Goal: Transaction & Acquisition: Subscribe to service/newsletter

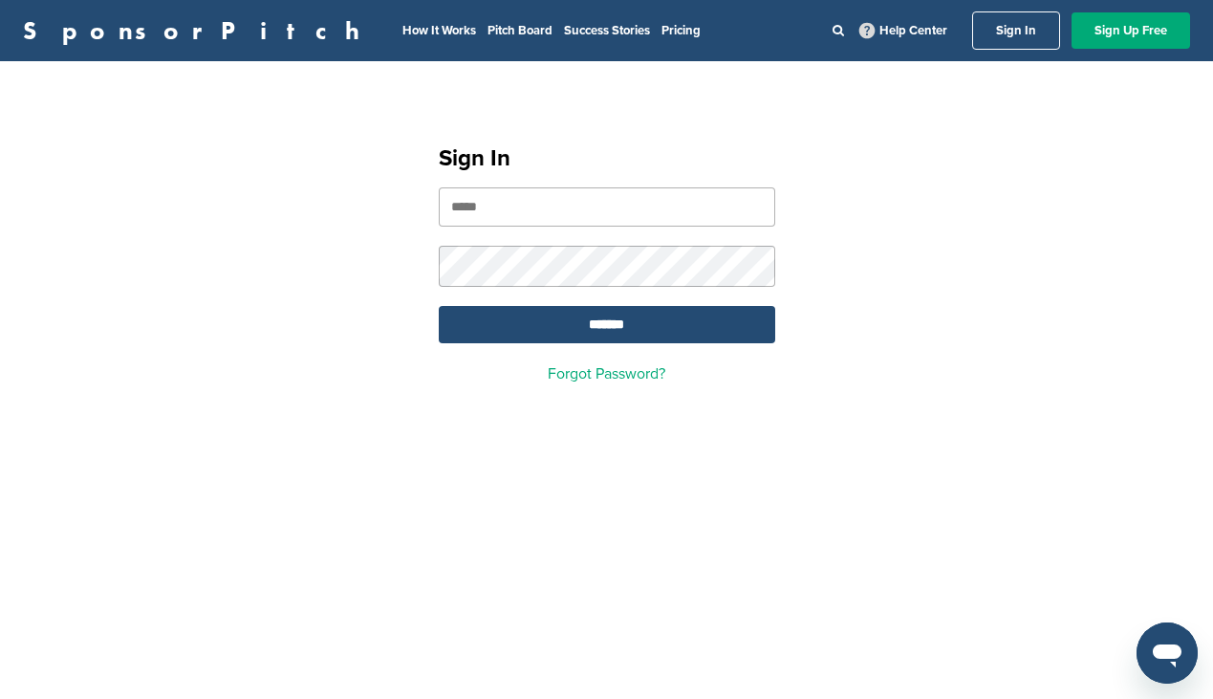
click at [558, 214] on input "email" at bounding box center [607, 206] width 336 height 39
type input "**********"
click at [615, 322] on input "*******" at bounding box center [607, 324] width 336 height 37
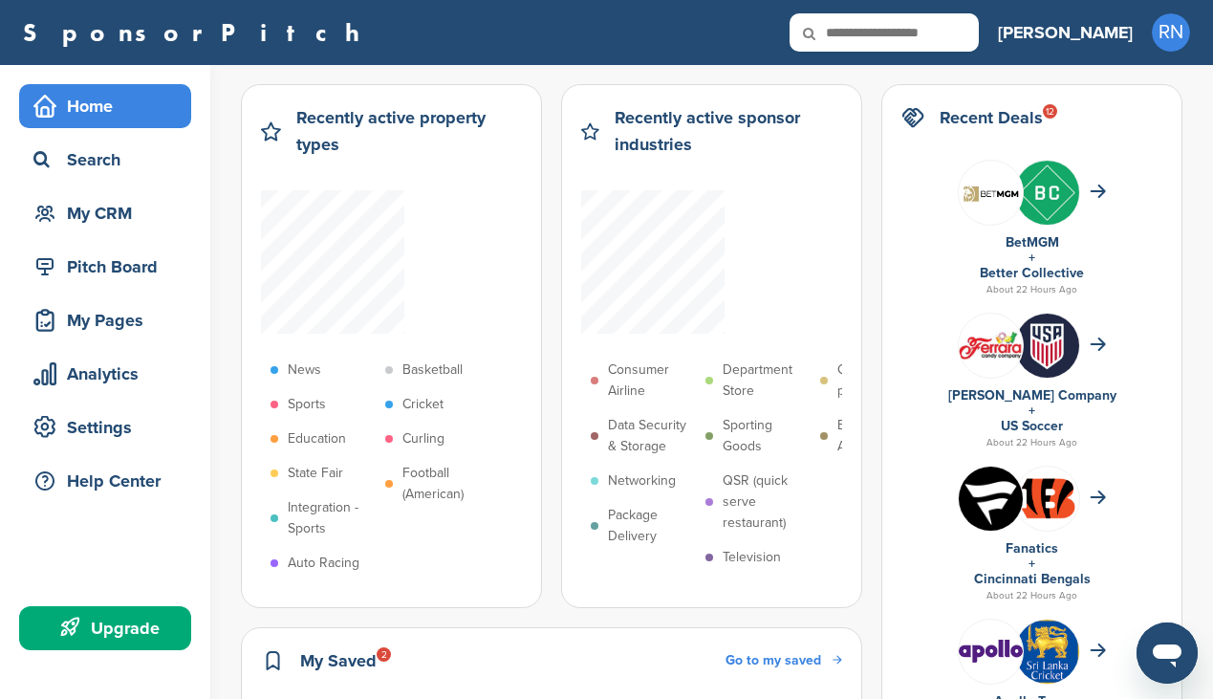
click at [138, 638] on div "Upgrade" at bounding box center [110, 628] width 162 height 34
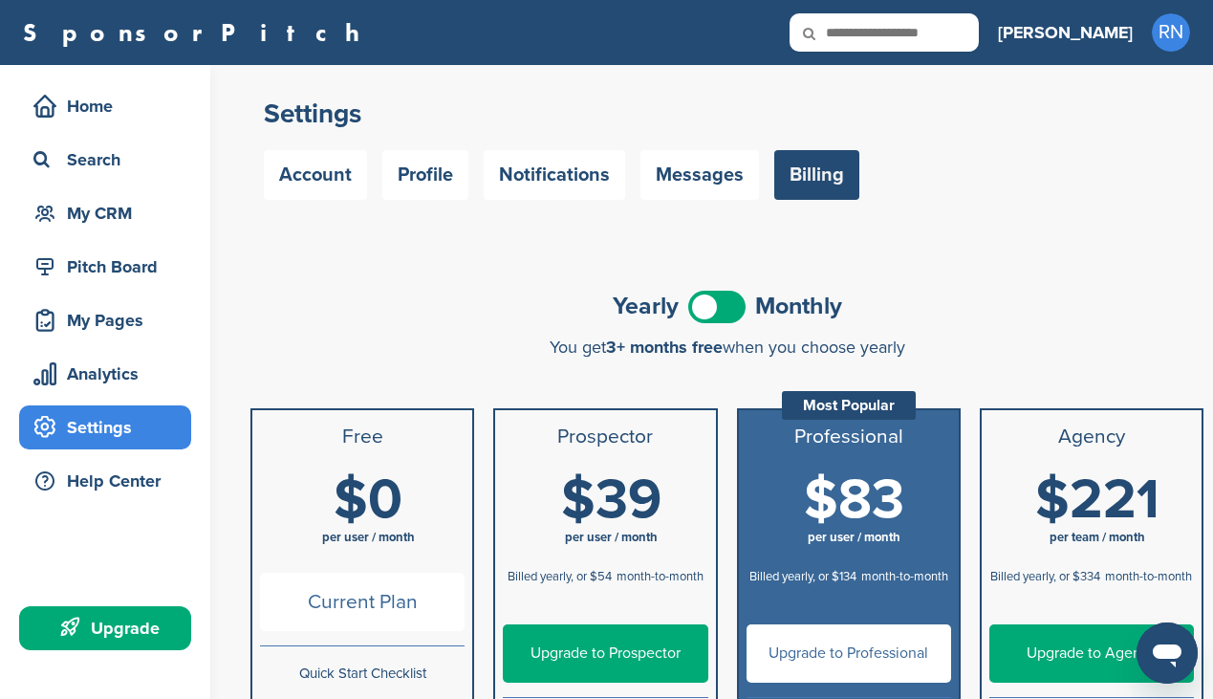
click at [945, 302] on div "Yearly Monthly" at bounding box center [726, 306] width 953 height 43
click at [702, 308] on span at bounding box center [716, 307] width 57 height 32
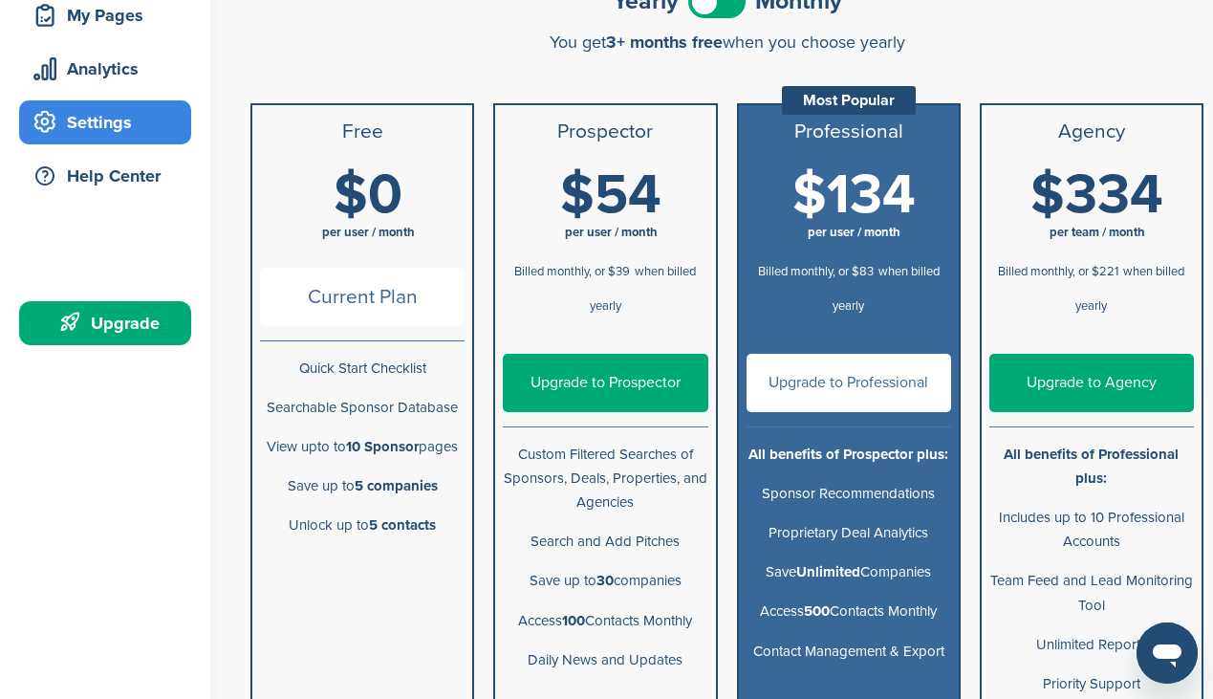
scroll to position [306, 0]
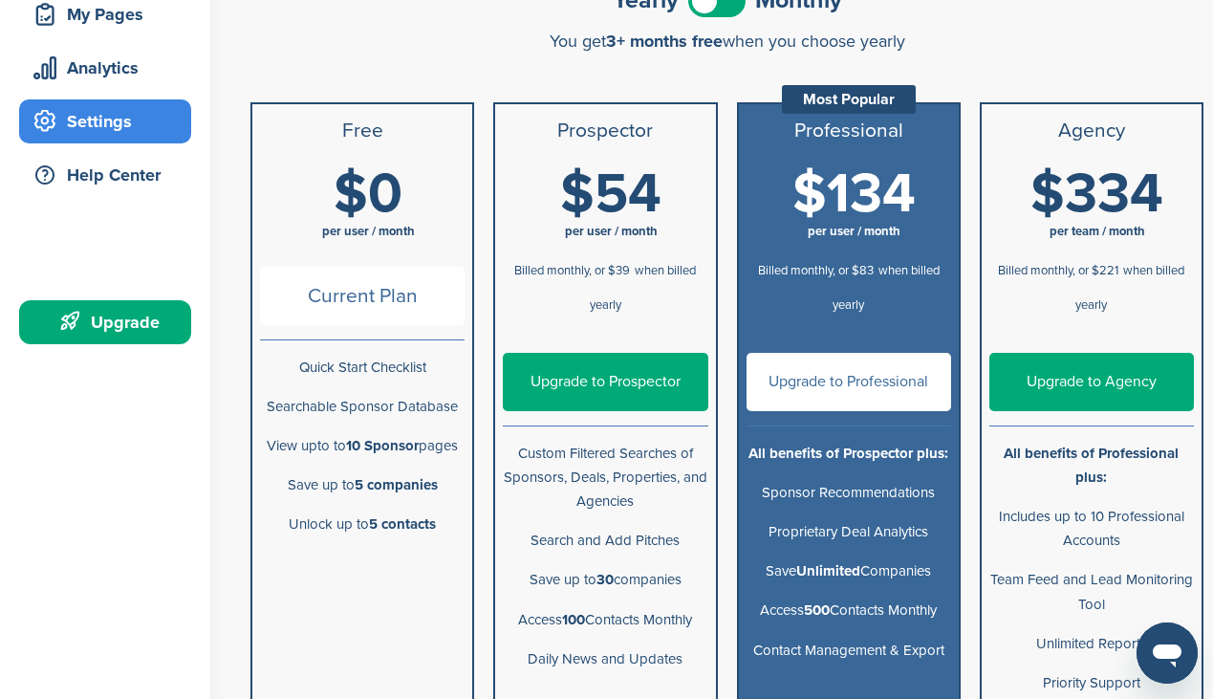
click at [850, 392] on link "Upgrade to Professional" at bounding box center [848, 382] width 205 height 58
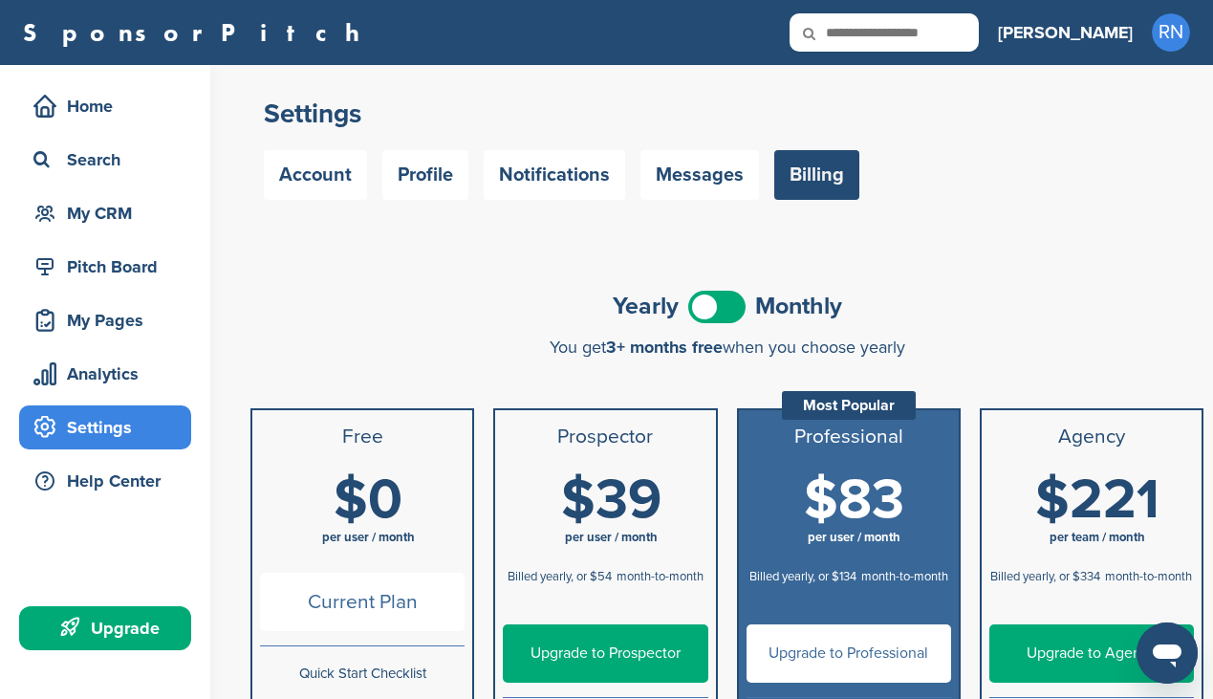
click at [703, 289] on div "Yearly Monthly" at bounding box center [726, 306] width 953 height 43
click at [702, 305] on span at bounding box center [716, 307] width 57 height 32
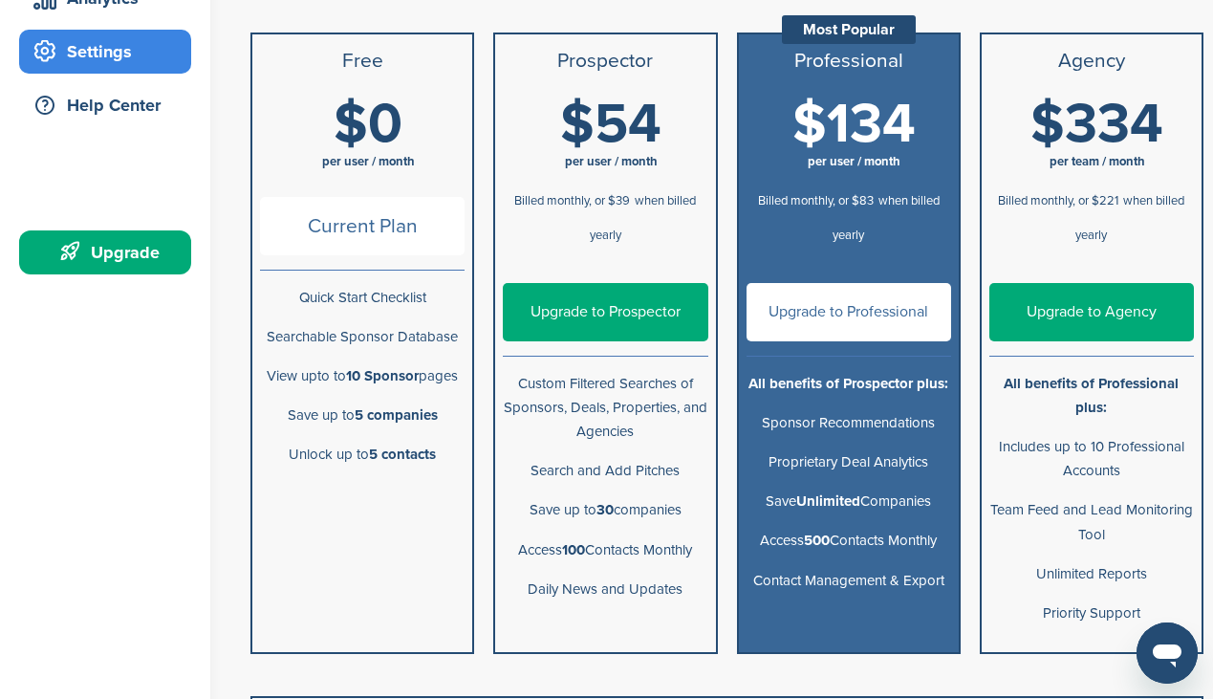
scroll to position [382, 0]
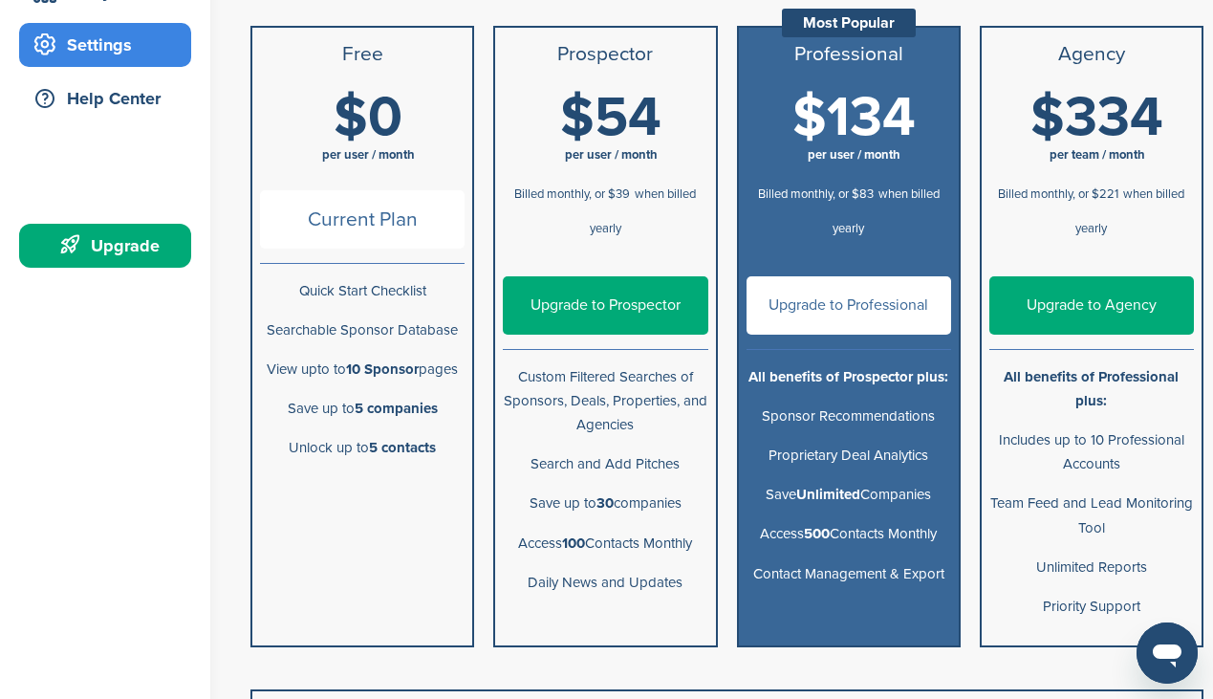
click at [865, 313] on link "Upgrade to Professional" at bounding box center [848, 305] width 205 height 58
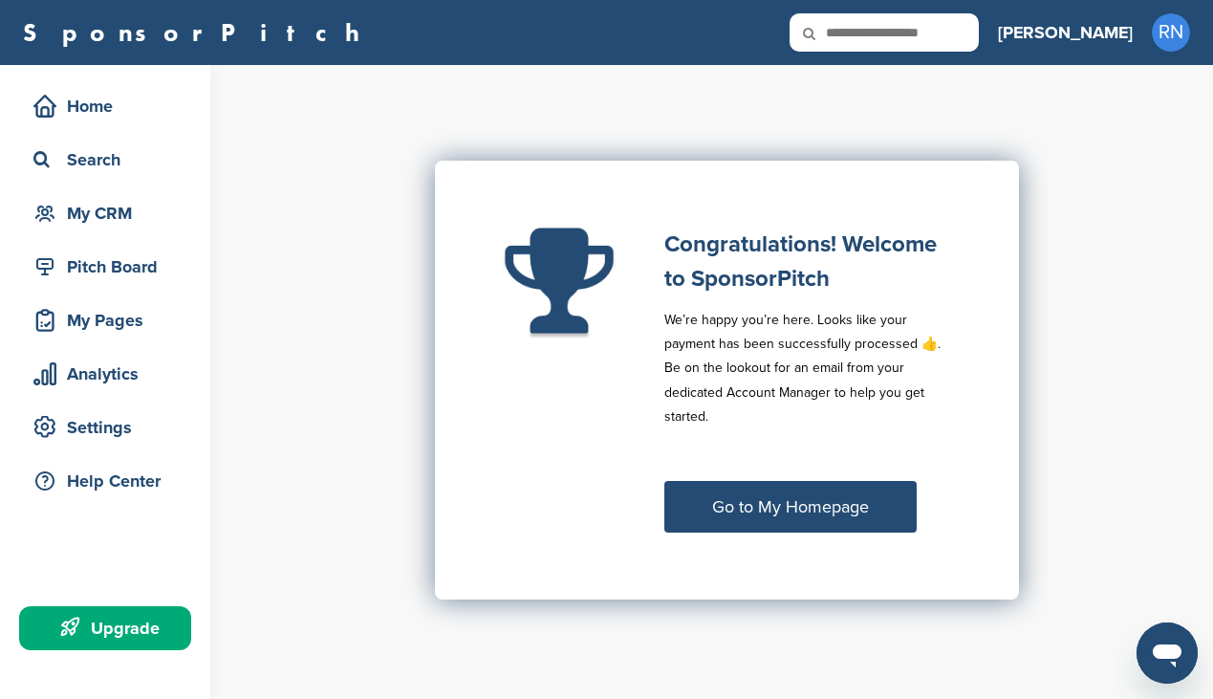
click at [791, 511] on link "Go to My Homepage" at bounding box center [790, 507] width 252 height 52
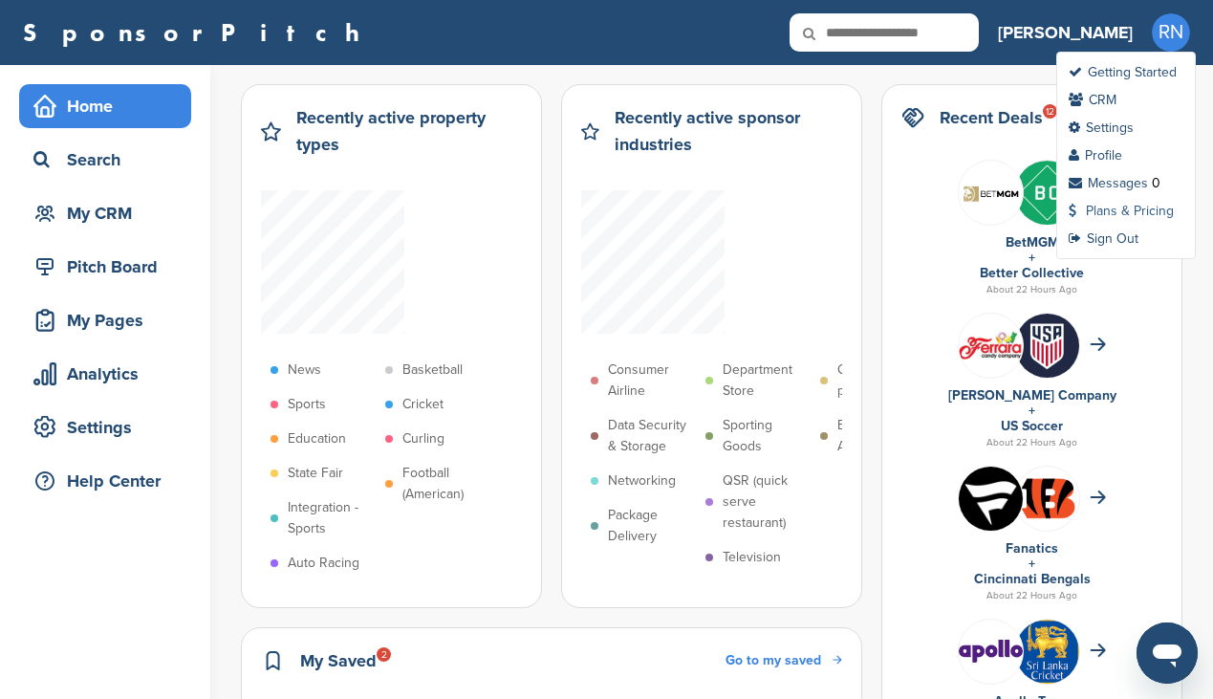
click at [1105, 210] on link "Plans & Pricing" at bounding box center [1120, 211] width 105 height 16
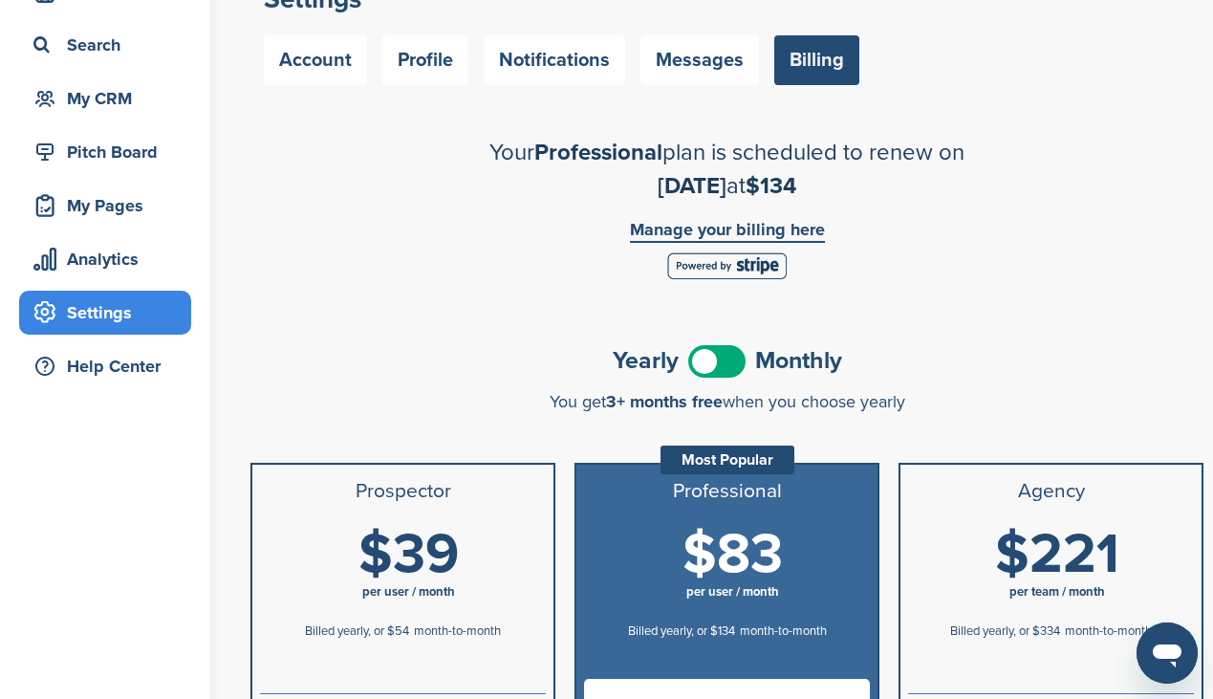
scroll to position [76, 0]
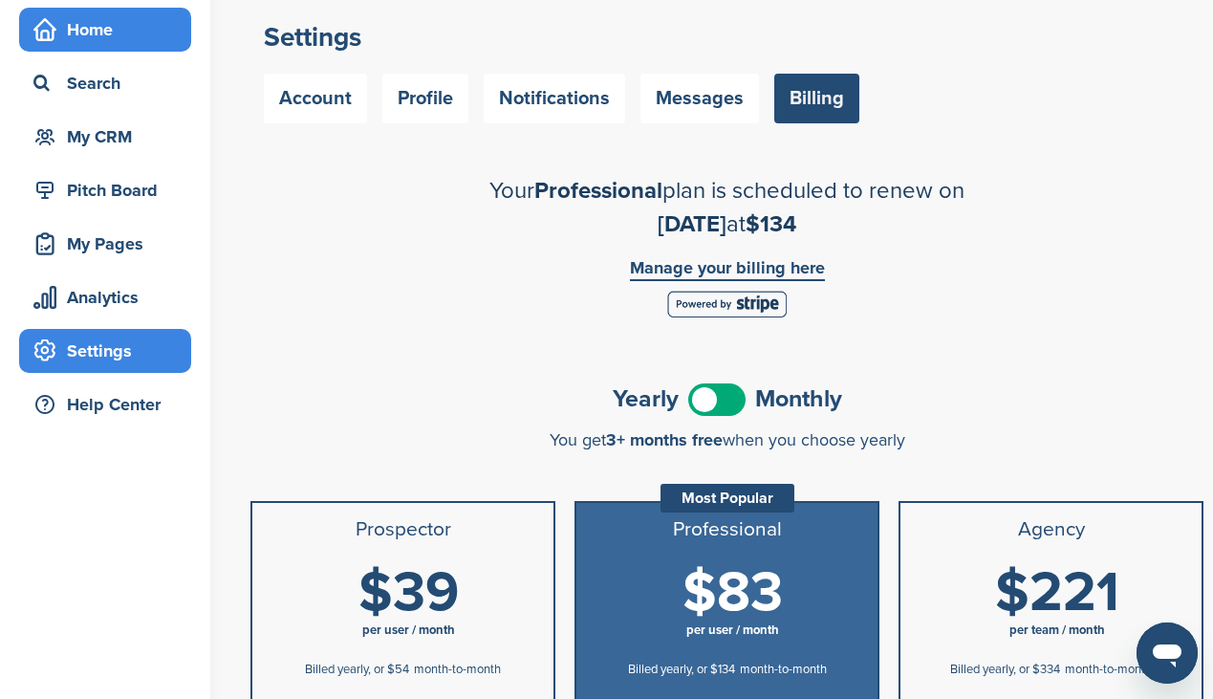
click at [111, 34] on div "Home" at bounding box center [110, 29] width 162 height 34
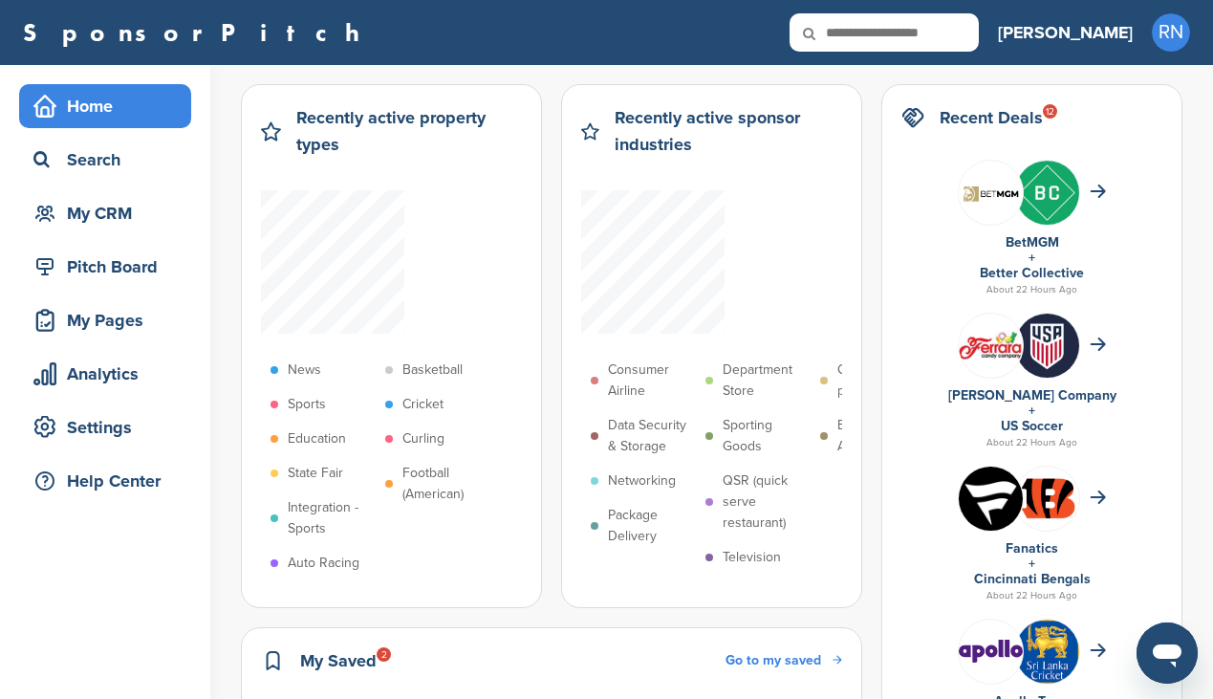
click at [494, 31] on div "SponsorPitch" at bounding box center [501, 32] width 956 height 38
